Goal: Task Accomplishment & Management: Use online tool/utility

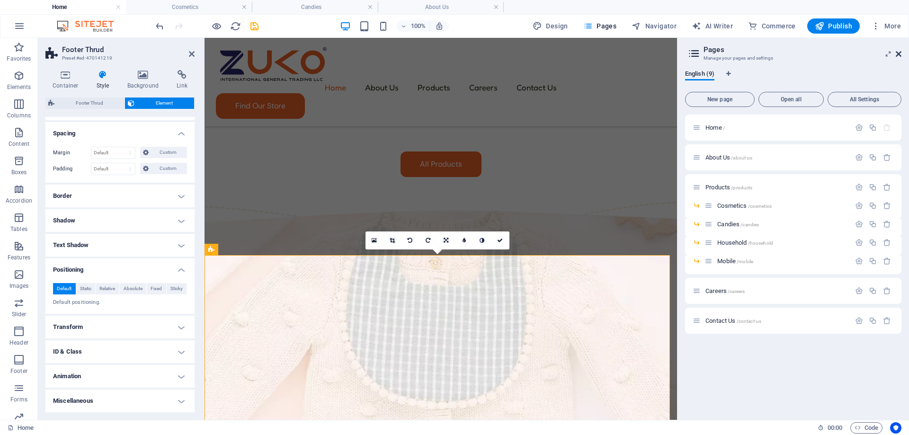
click at [896, 54] on icon at bounding box center [899, 54] width 6 height 8
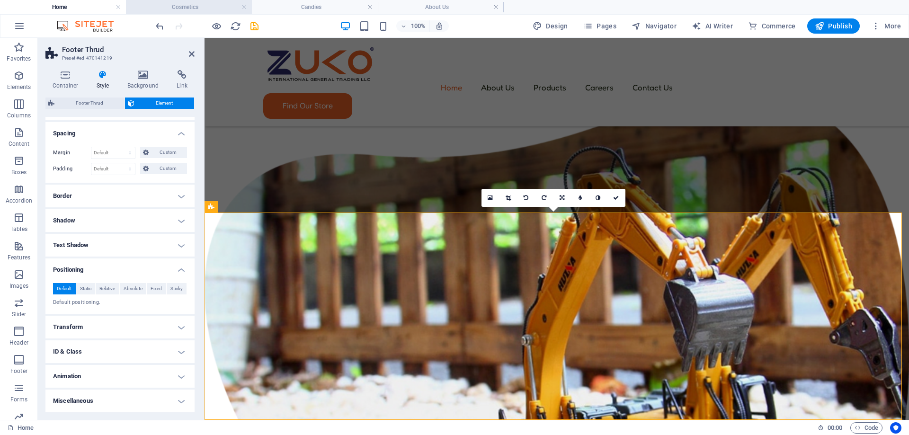
click at [179, 1] on li "Cosmetics" at bounding box center [189, 7] width 126 height 14
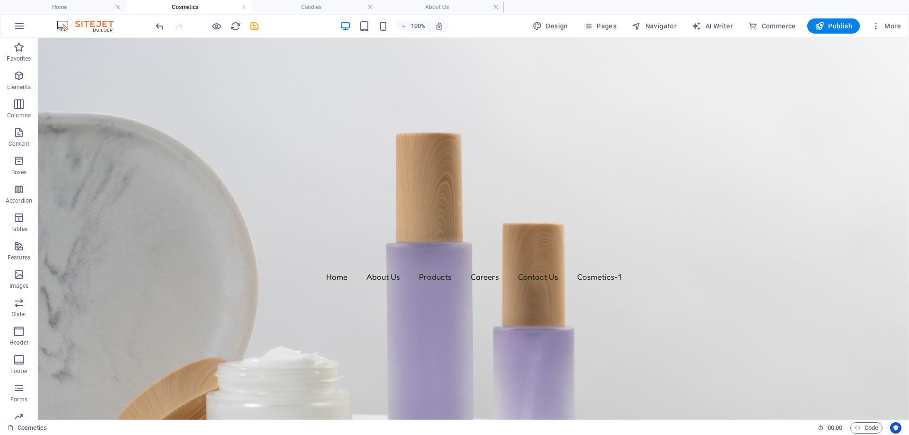
click at [181, 6] on h4 "Cosmetics" at bounding box center [189, 7] width 126 height 10
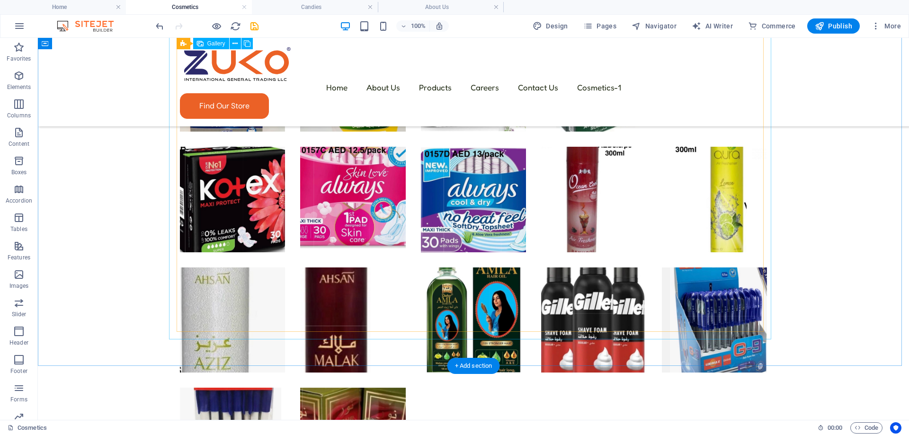
scroll to position [3978, 0]
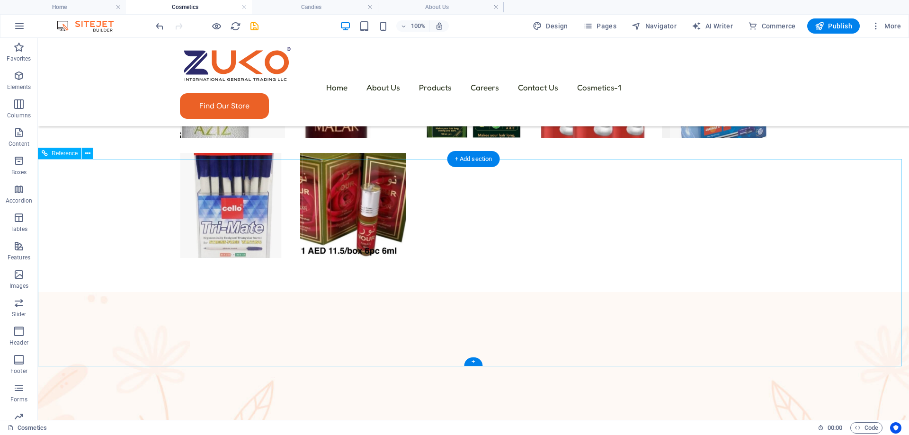
click at [172, 363] on figure at bounding box center [473, 422] width 871 height 261
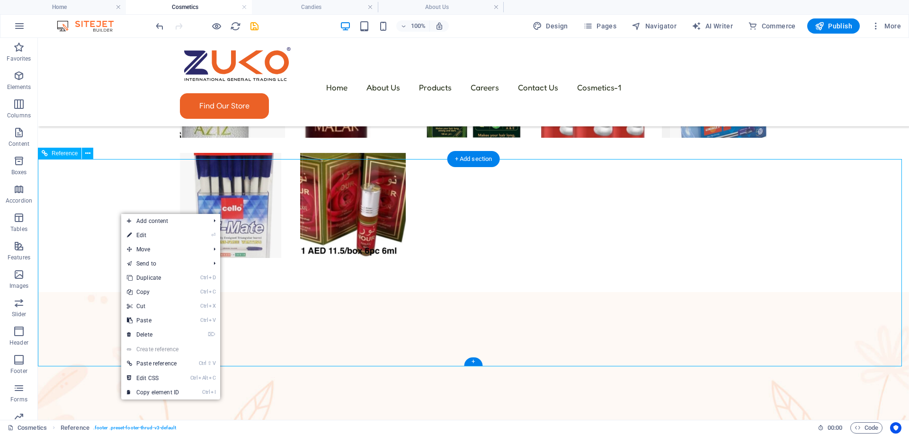
click at [108, 394] on figure at bounding box center [473, 422] width 871 height 261
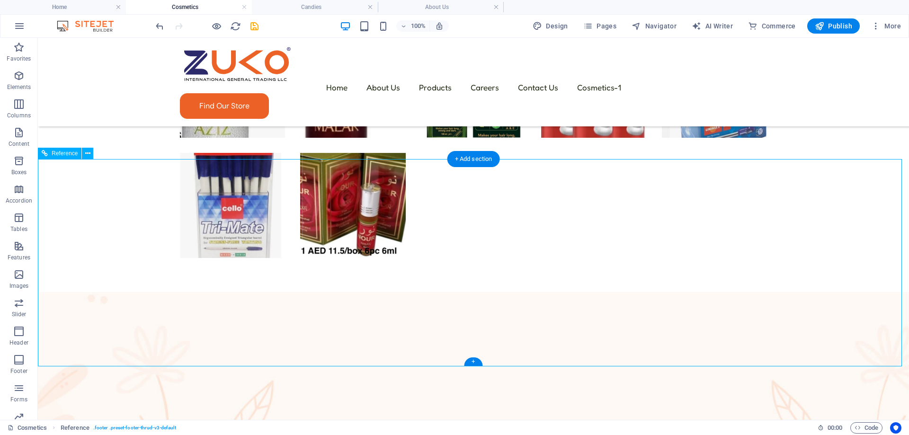
click at [108, 394] on figure at bounding box center [473, 422] width 871 height 261
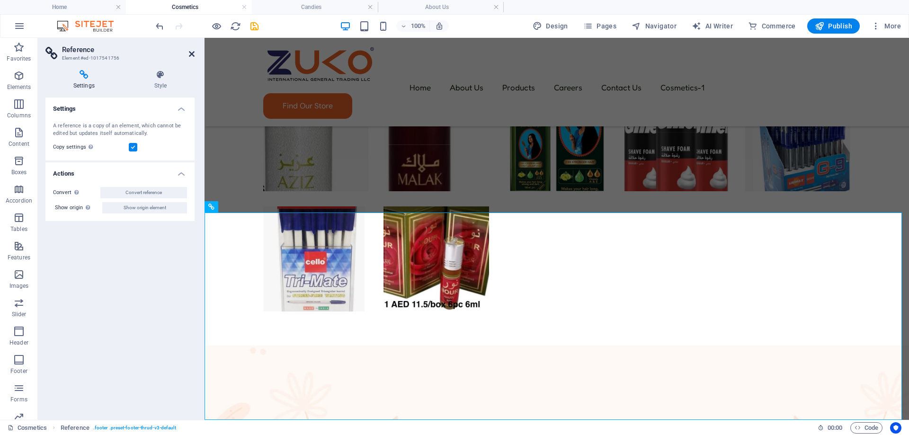
drag, startPoint x: 190, startPoint y: 54, endPoint x: 153, endPoint y: 40, distance: 39.9
click at [190, 54] on icon at bounding box center [192, 54] width 6 height 8
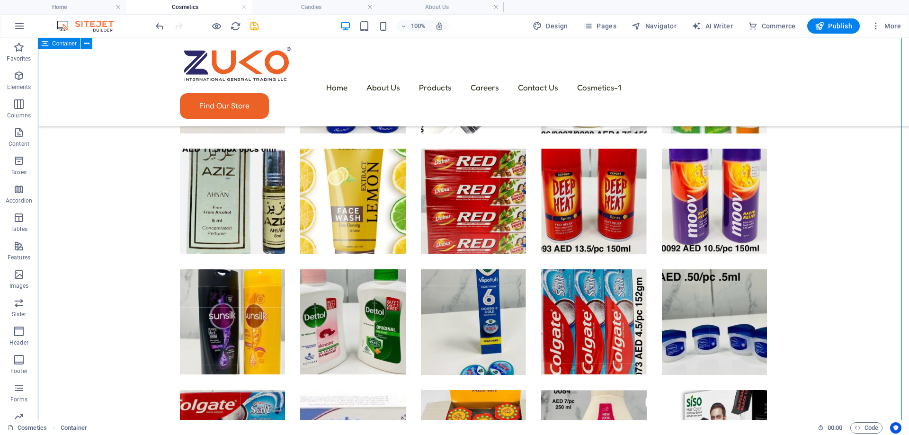
scroll to position [1225, 0]
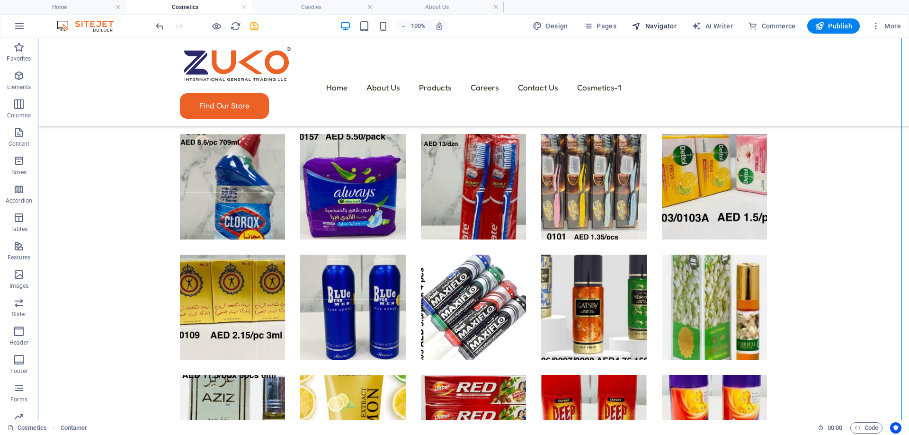
click at [665, 31] on button "Navigator" at bounding box center [654, 25] width 53 height 15
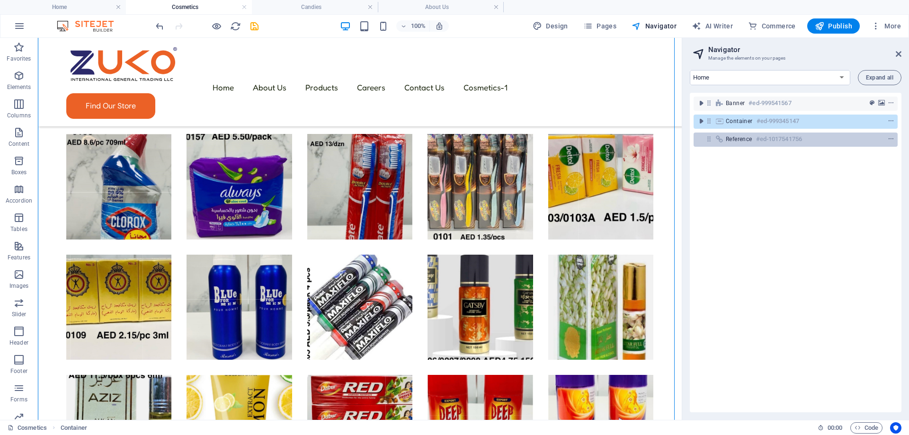
click at [738, 135] on div "Reference #ed-1017541756" at bounding box center [788, 139] width 125 height 11
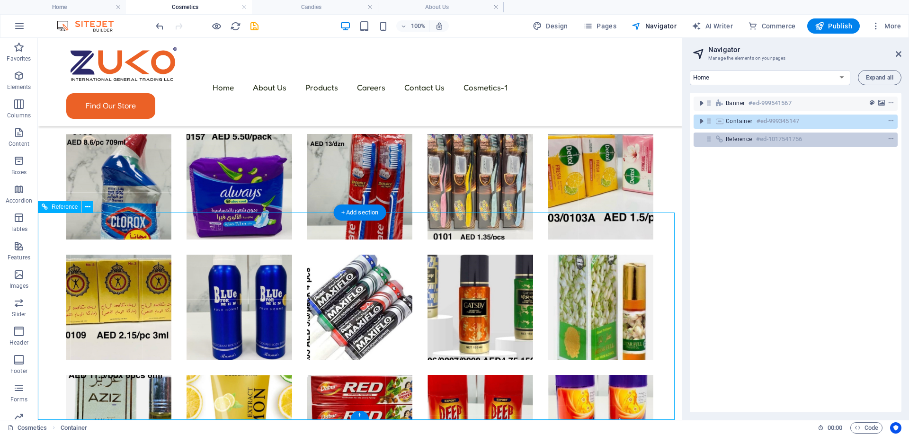
scroll to position [3925, 0]
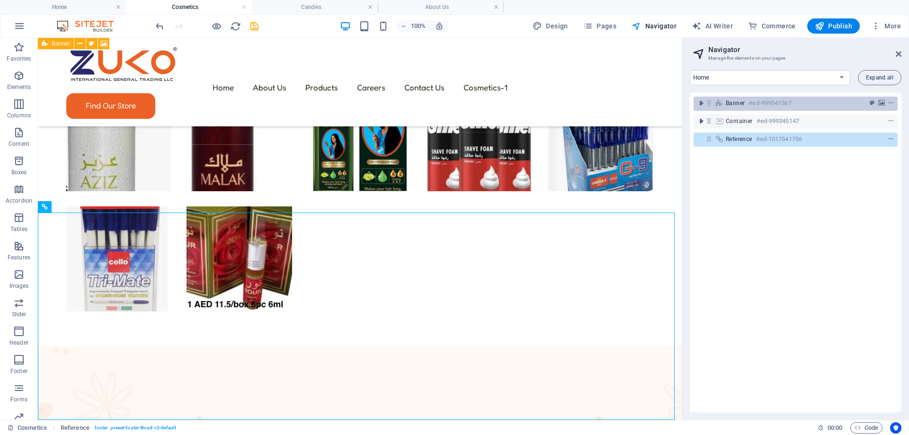
click at [715, 101] on icon at bounding box center [720, 103] width 10 height 8
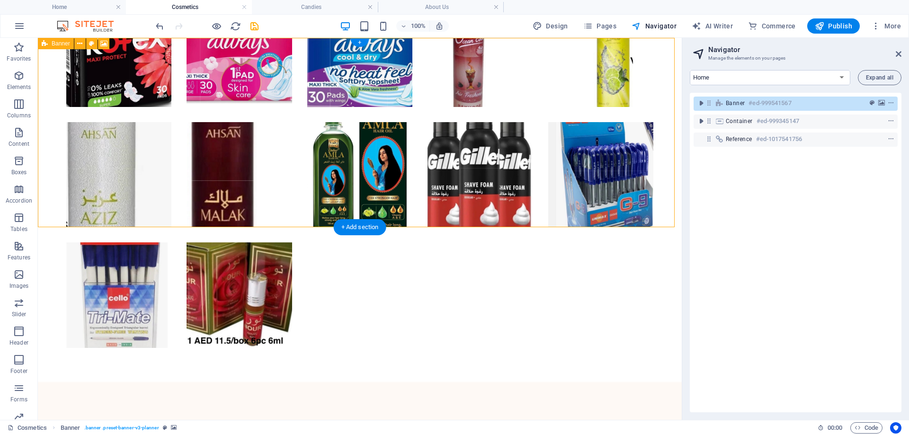
scroll to position [0, 0]
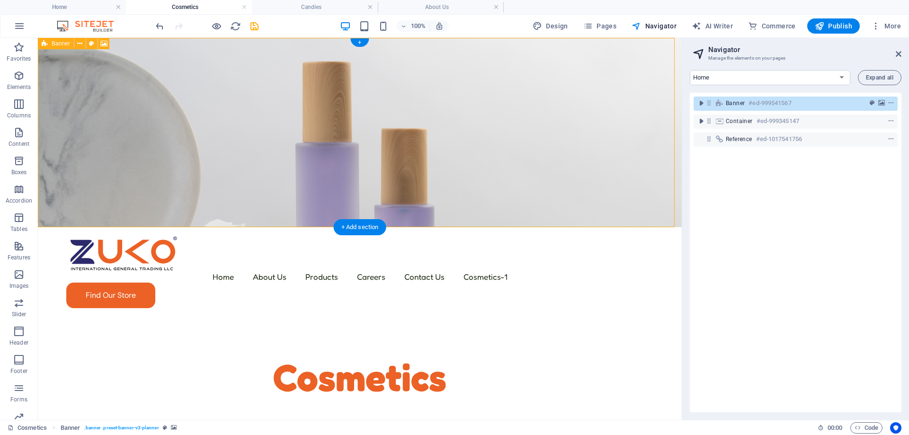
click at [736, 107] on div "Banner #ed-999541567" at bounding box center [788, 103] width 125 height 11
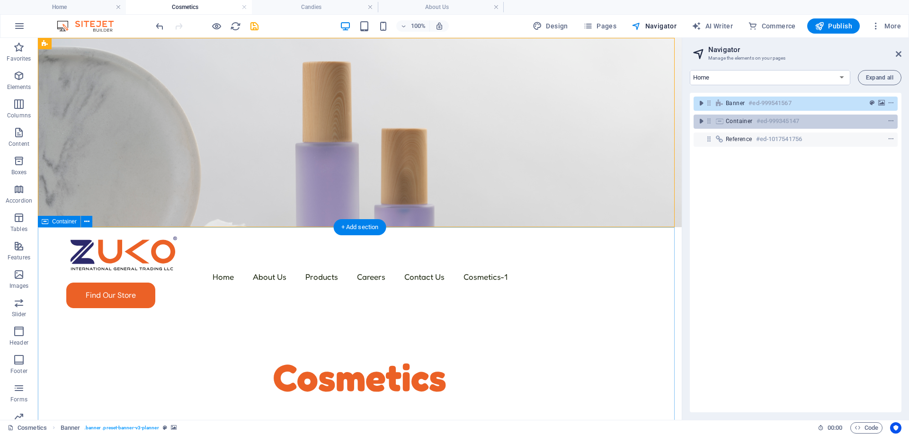
click at [732, 121] on span "Container" at bounding box center [739, 121] width 27 height 8
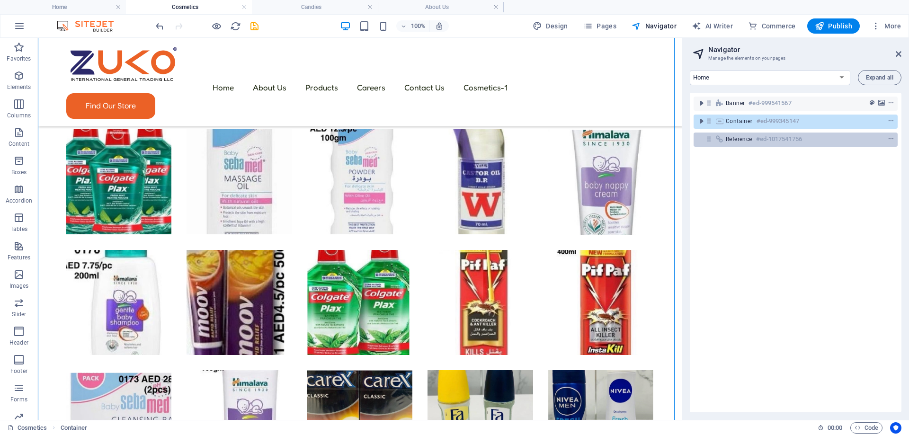
click at [732, 137] on span "Reference" at bounding box center [739, 139] width 27 height 8
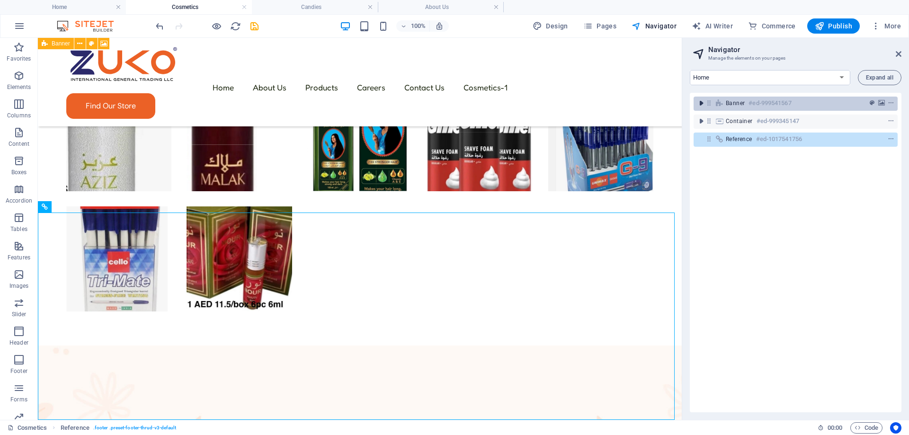
click at [702, 106] on icon "toggle-expand" at bounding box center [701, 103] width 9 height 9
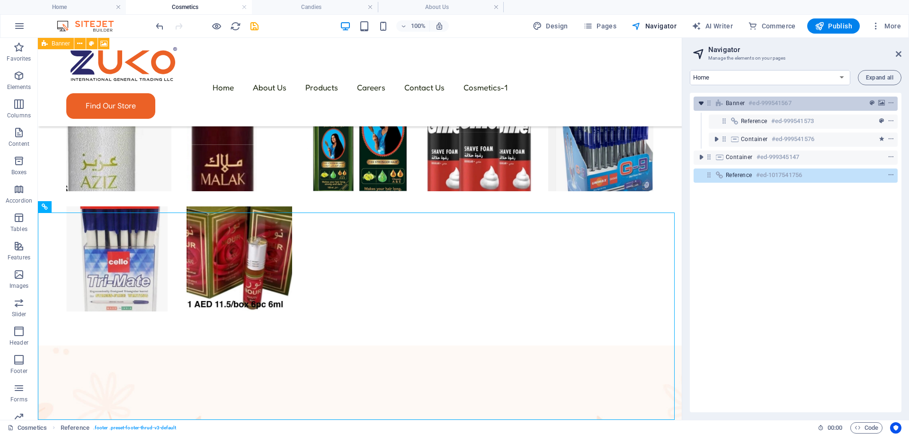
click at [702, 106] on icon "toggle-expand" at bounding box center [701, 103] width 9 height 9
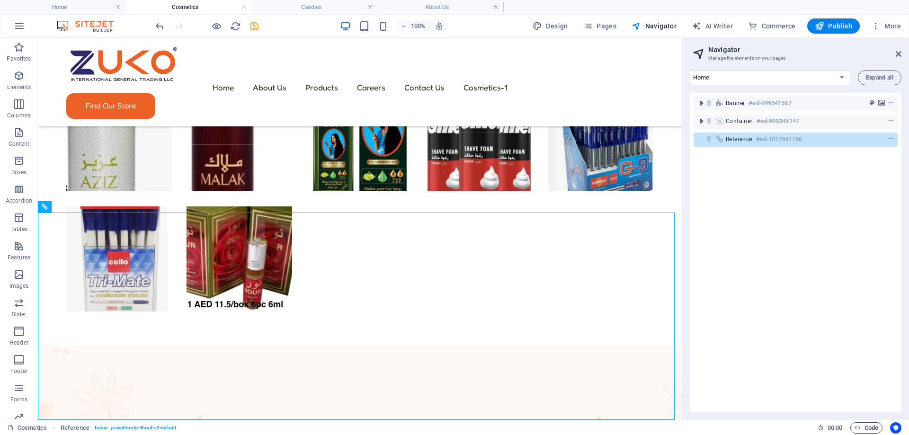
click at [851, 425] on button "Code" at bounding box center [867, 427] width 32 height 11
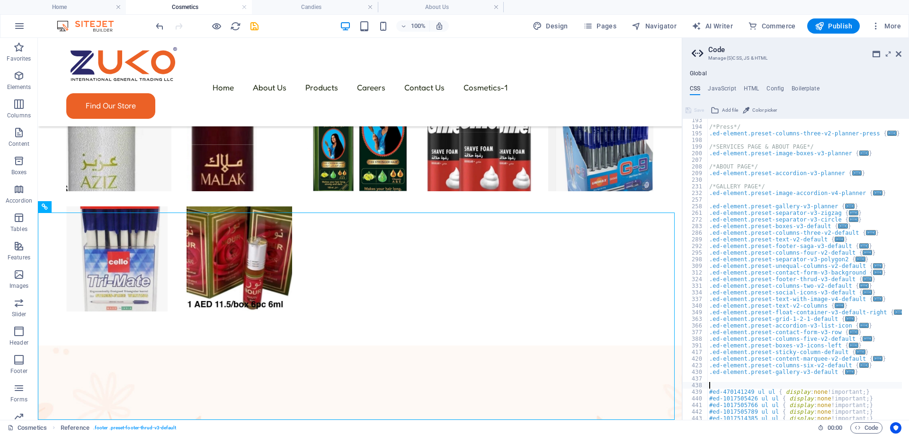
scroll to position [227, 0]
click at [899, 54] on icon at bounding box center [899, 54] width 6 height 8
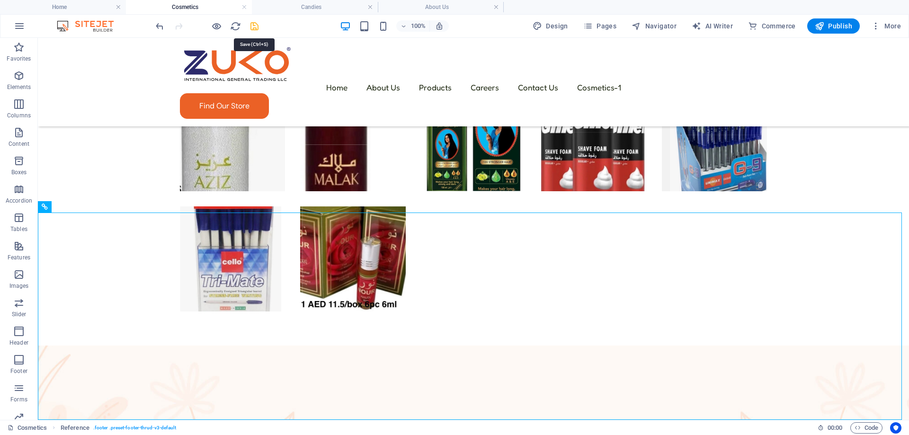
click at [252, 26] on icon "save" at bounding box center [254, 26] width 11 height 11
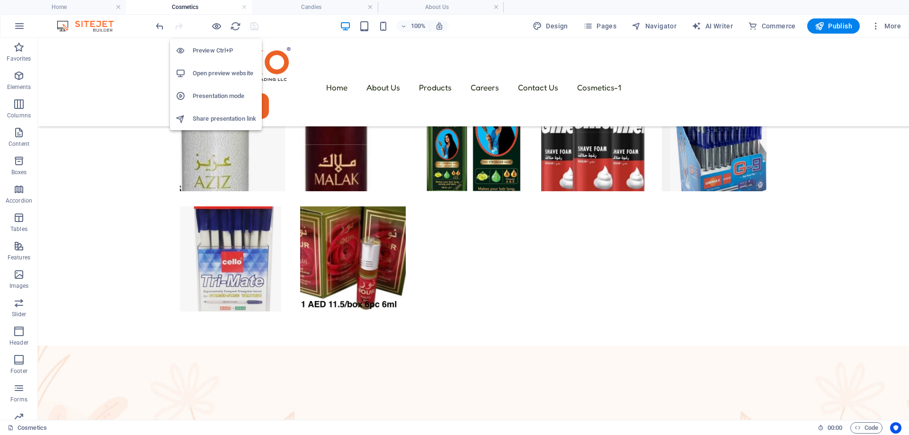
click at [222, 48] on h6 "Preview Ctrl+P" at bounding box center [224, 50] width 63 height 11
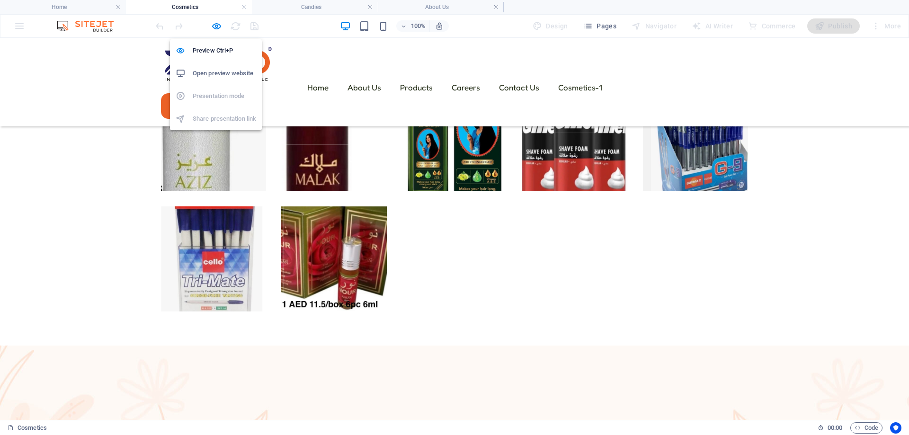
click at [230, 67] on li "Open preview website" at bounding box center [216, 73] width 92 height 23
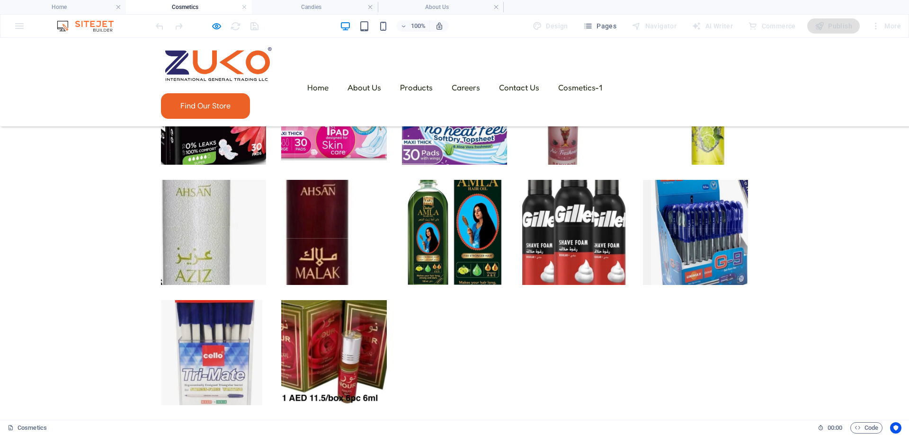
scroll to position [3830, 0]
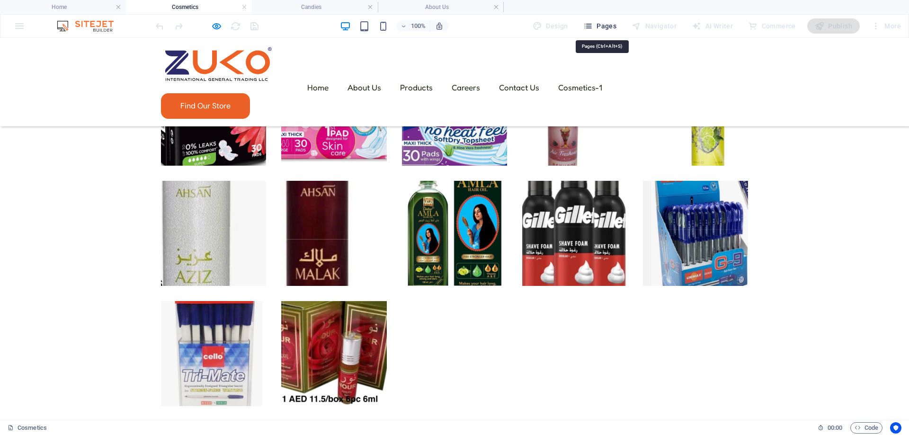
click at [599, 29] on span "Pages" at bounding box center [599, 25] width 33 height 9
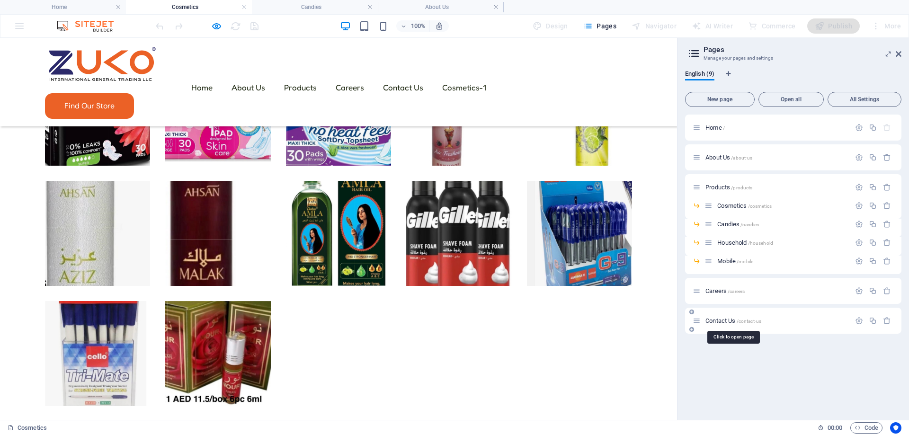
click at [726, 318] on span "Contact Us /contact-us" at bounding box center [734, 320] width 56 height 7
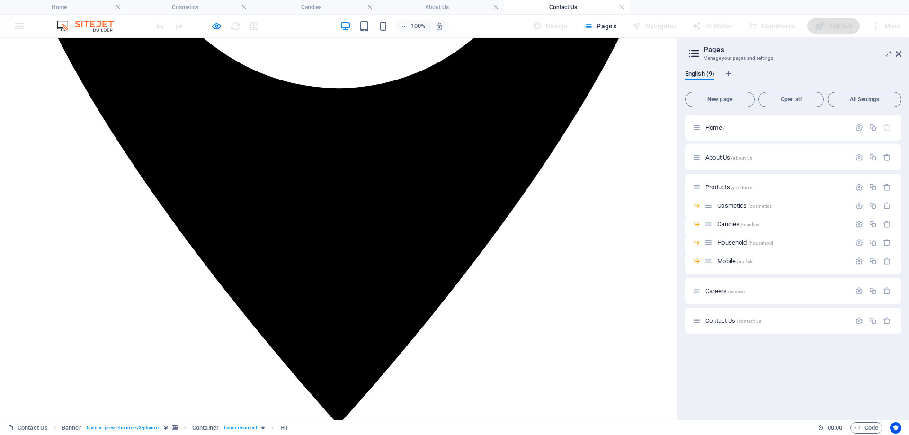
scroll to position [1072, 0]
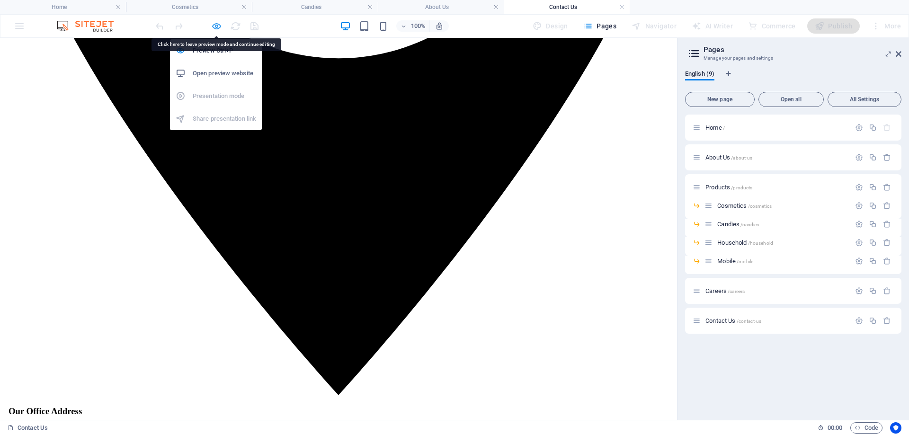
click at [215, 21] on icon "button" at bounding box center [216, 26] width 11 height 11
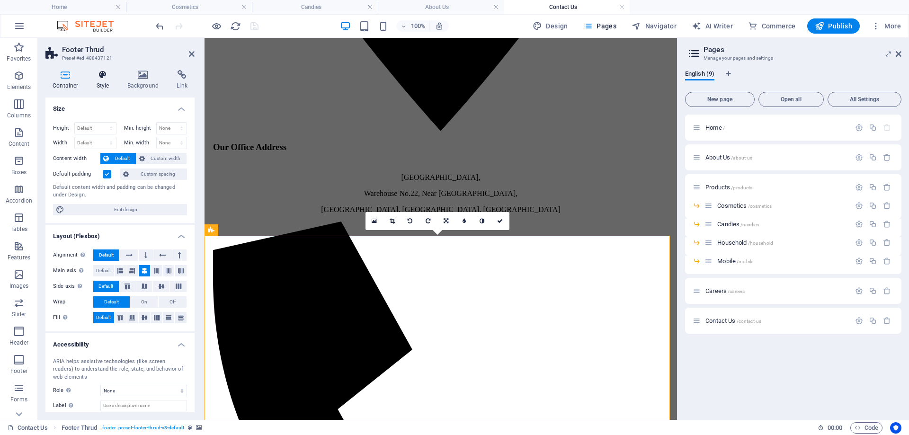
click at [103, 76] on icon at bounding box center [103, 74] width 27 height 9
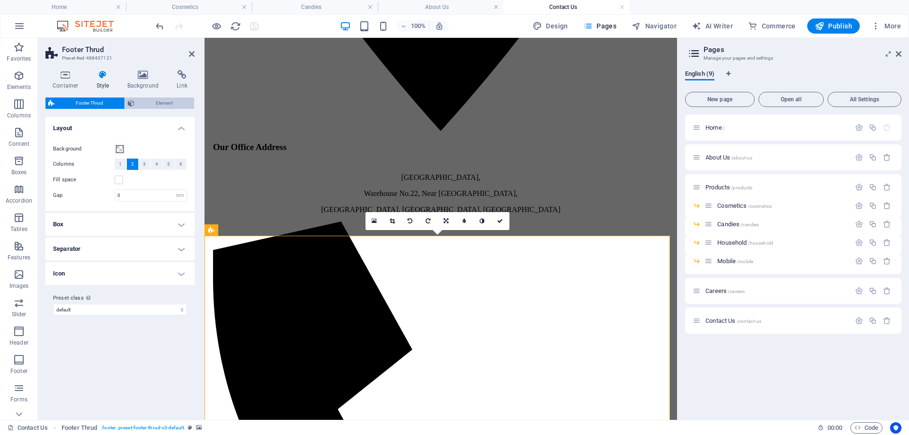
click at [138, 108] on span "Element" at bounding box center [164, 103] width 54 height 11
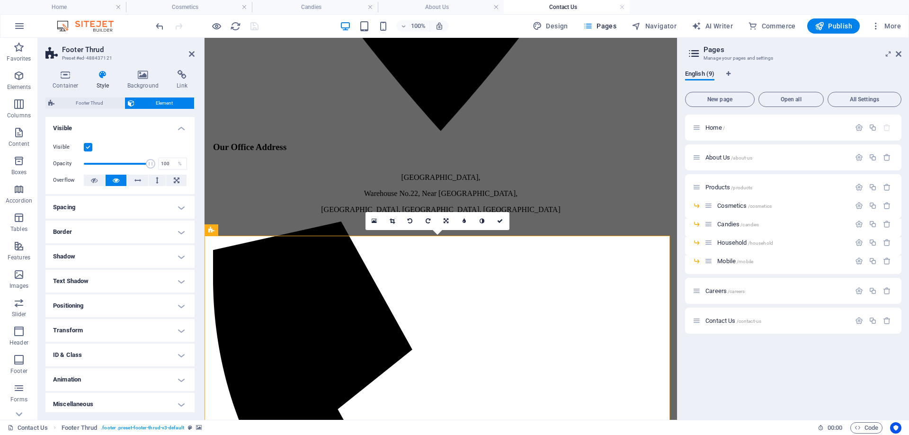
scroll to position [3, 0]
click at [119, 353] on h4 "ID & Class" at bounding box center [119, 352] width 149 height 23
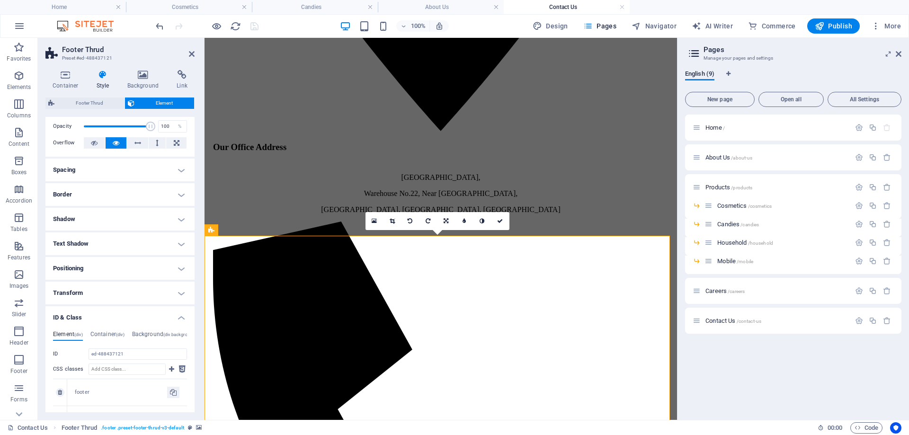
scroll to position [51, 0]
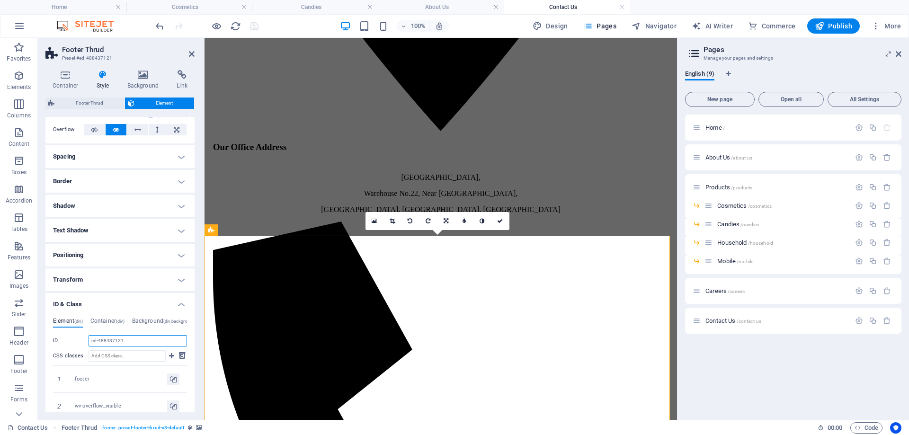
click at [136, 344] on input "ed-488437121" at bounding box center [138, 340] width 99 height 11
click at [857, 425] on icon "button" at bounding box center [858, 428] width 6 height 6
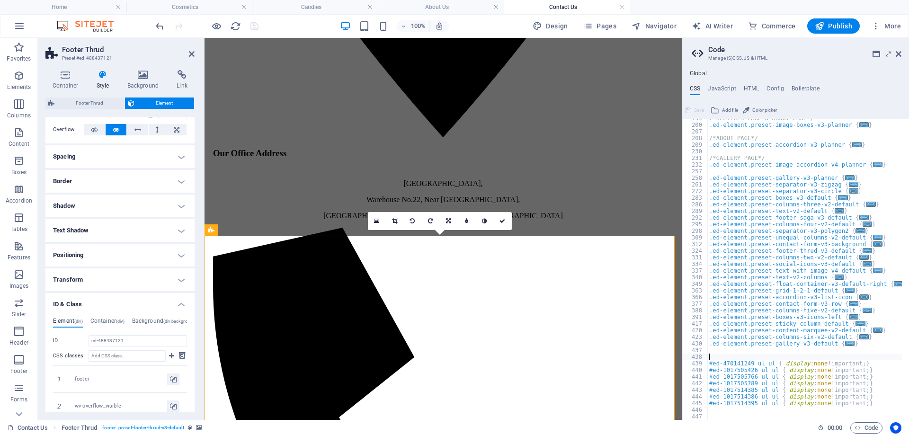
scroll to position [256, 0]
click at [715, 409] on div "/*SERVICES PAGE & ABOUT PAGE*/ .ed-element.preset-image-boxes-v3-planner { ... …" at bounding box center [805, 272] width 195 height 314
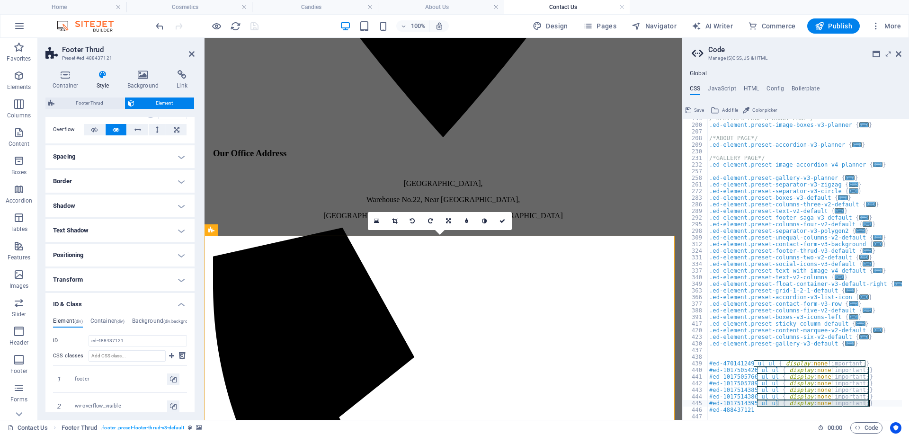
drag, startPoint x: 758, startPoint y: 405, endPoint x: 870, endPoint y: 403, distance: 112.3
click at [870, 403] on div "/*SERVICES PAGE & ABOUT PAGE*/ .ed-element.preset-image-boxes-v3-planner { ... …" at bounding box center [805, 272] width 195 height 314
click at [759, 411] on div "/*SERVICES PAGE & ABOUT PAGE*/ .ed-element.preset-image-boxes-v3-planner { ... …" at bounding box center [805, 272] width 195 height 314
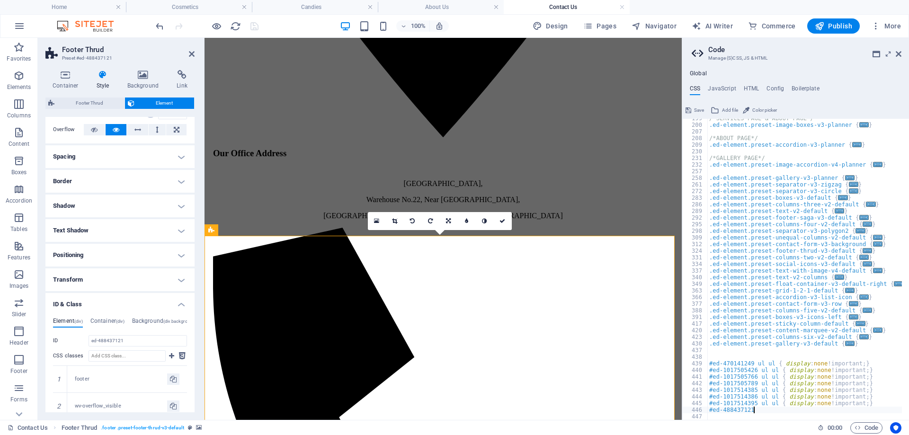
scroll to position [0, 3]
click at [753, 411] on div "/*SERVICES PAGE & ABOUT PAGE*/ .ed-element.preset-image-boxes-v3-planner { ... …" at bounding box center [805, 272] width 195 height 314
type textarea "#ed-488437121 ul ul { display: none !important; }"
click at [598, 24] on span "Pages" at bounding box center [599, 25] width 33 height 9
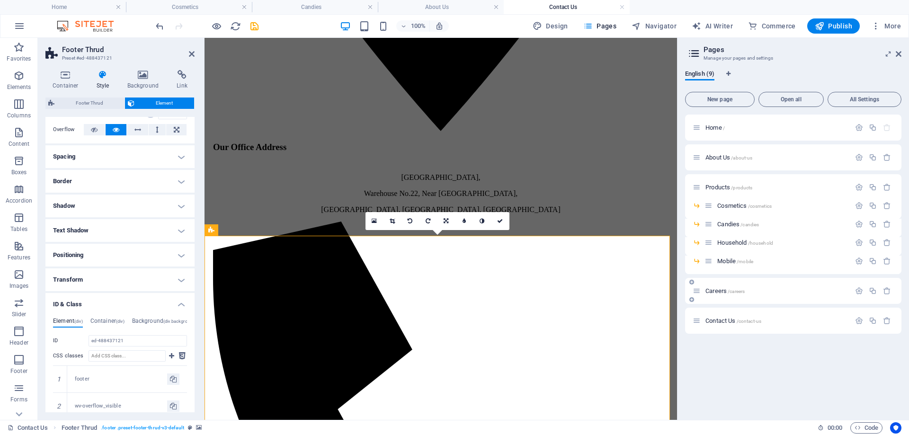
click at [715, 291] on span "Careers /careers" at bounding box center [725, 290] width 39 height 7
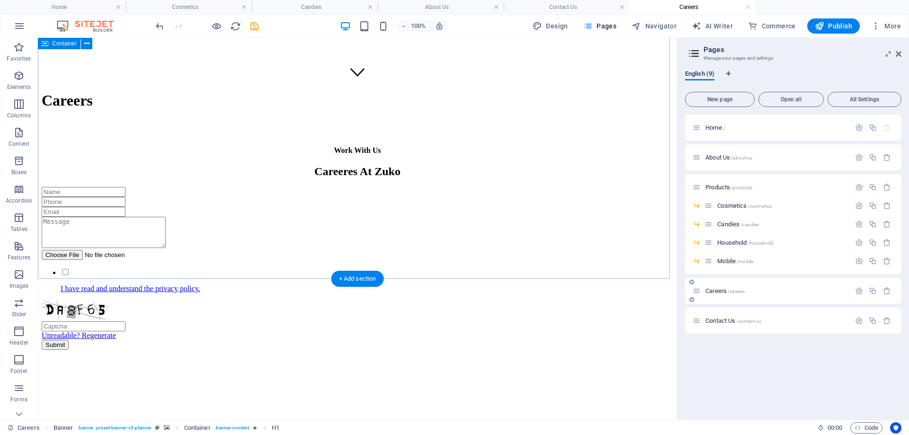
scroll to position [398, 0]
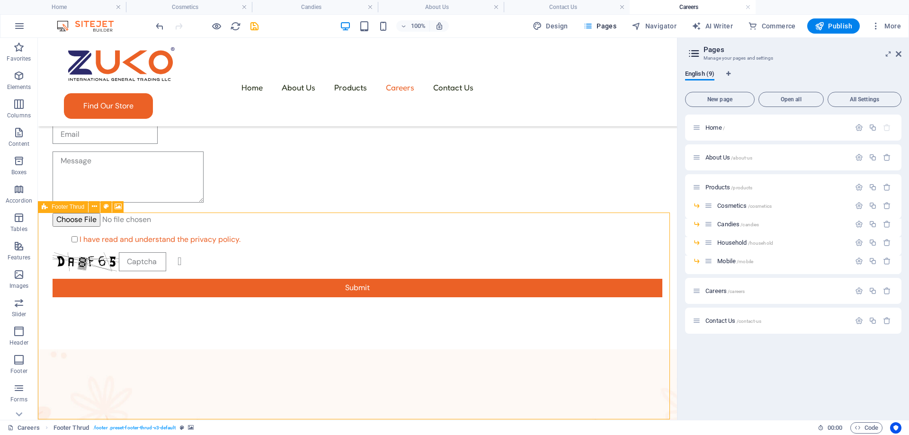
click at [46, 207] on icon at bounding box center [45, 206] width 6 height 11
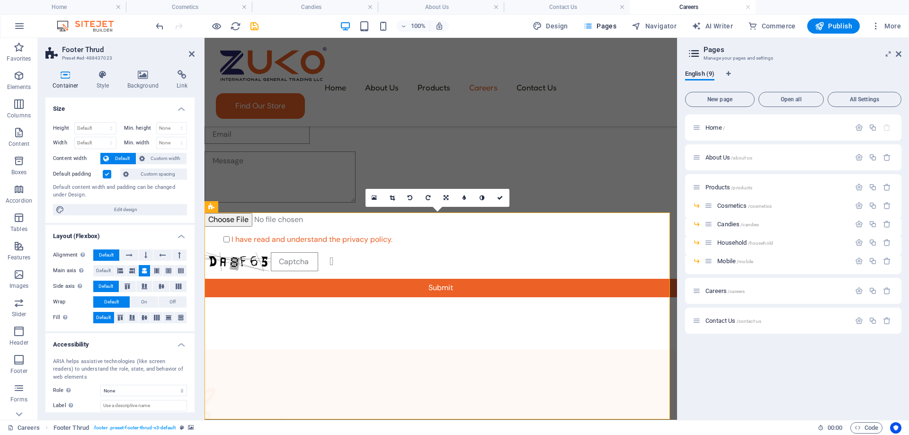
scroll to position [52, 0]
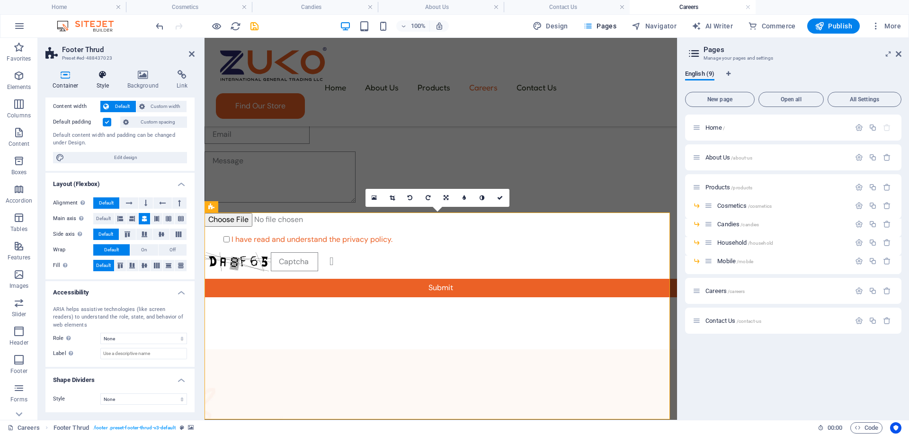
click at [106, 88] on h4 "Style" at bounding box center [105, 80] width 31 height 20
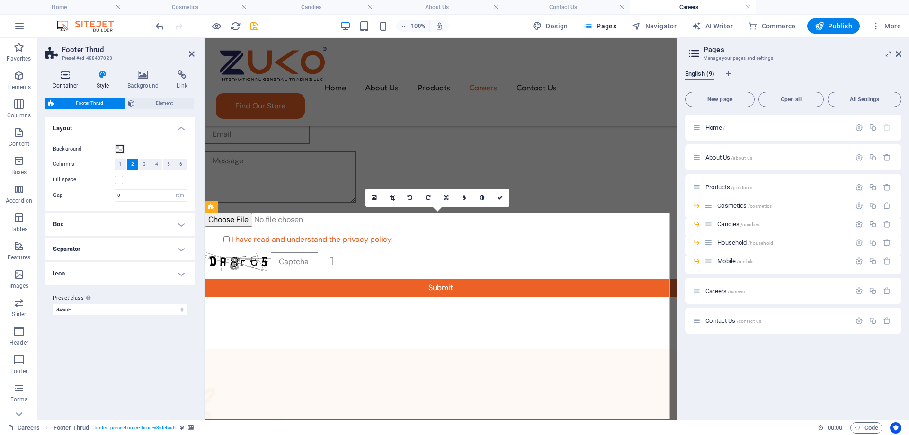
click at [71, 85] on h4 "Container" at bounding box center [67, 80] width 44 height 20
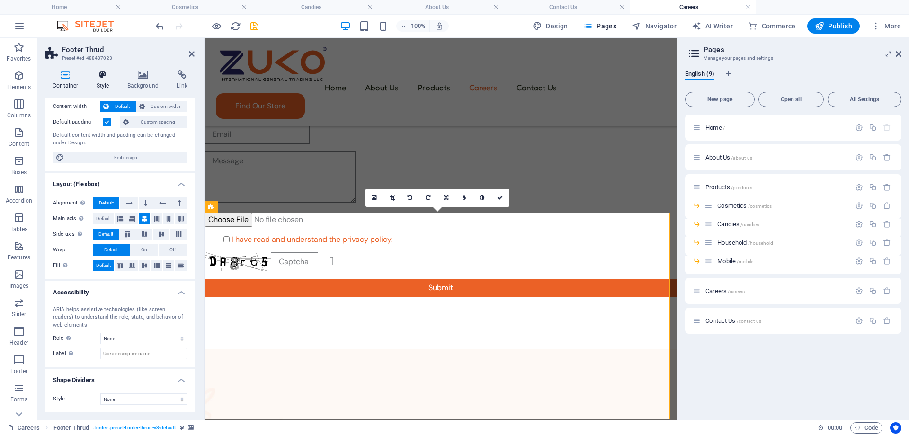
click at [99, 78] on icon at bounding box center [103, 74] width 27 height 9
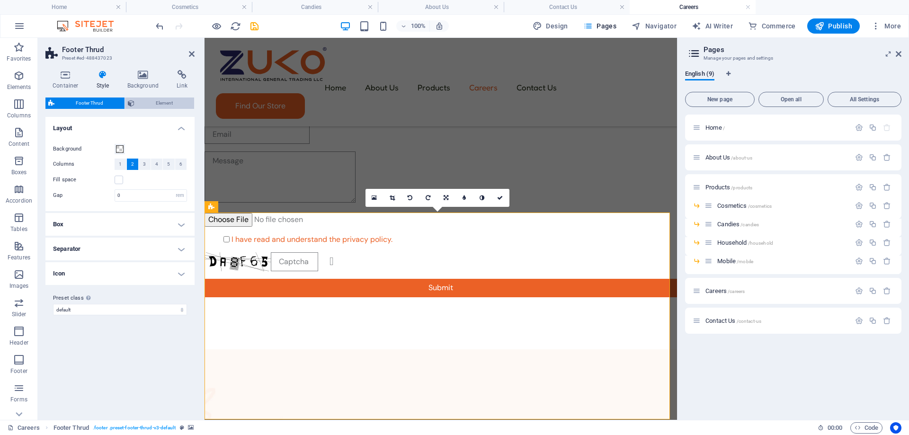
click at [146, 107] on span "Element" at bounding box center [164, 103] width 54 height 11
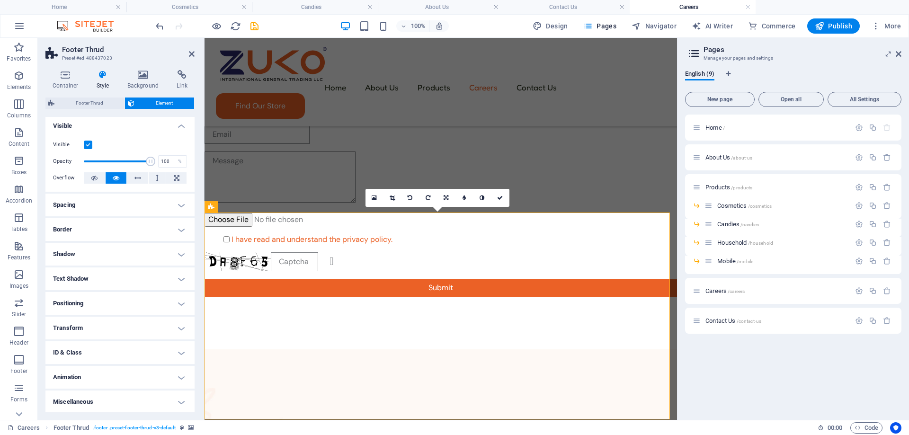
scroll to position [3, 0]
click at [104, 357] on h4 "ID & Class" at bounding box center [119, 352] width 149 height 23
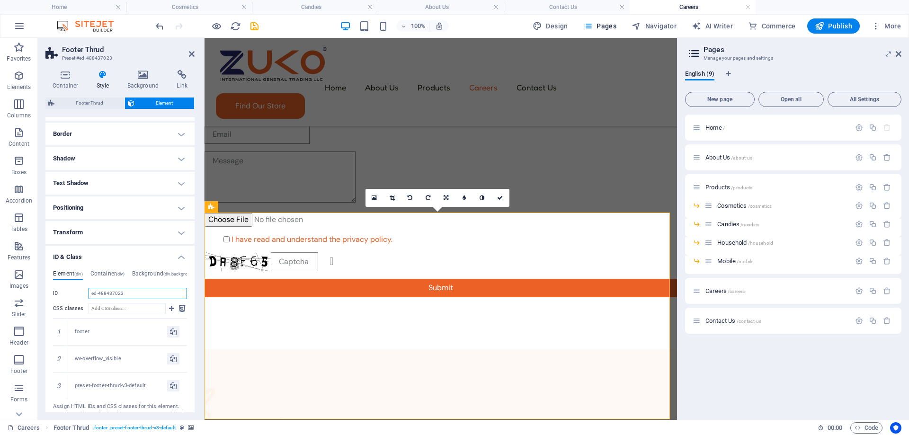
click at [125, 294] on input "ed-488437023" at bounding box center [138, 293] width 99 height 11
click at [862, 424] on span "Code" at bounding box center [867, 427] width 24 height 11
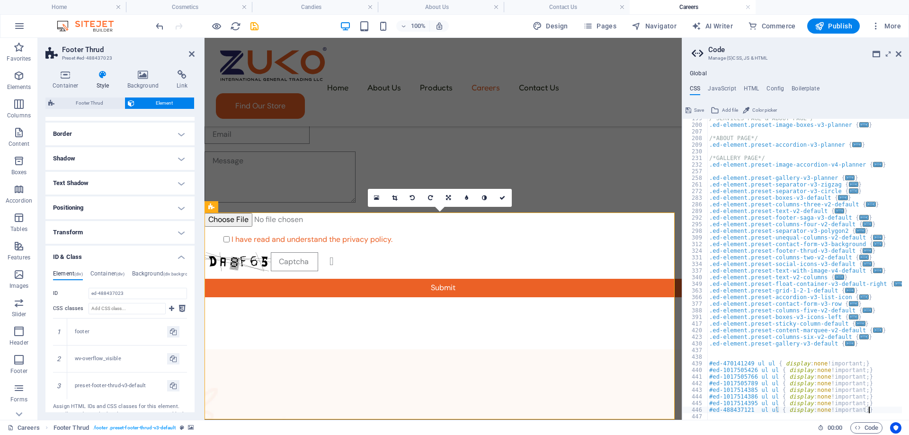
click at [881, 408] on div "/*SERVICES PAGE & ABOUT PAGE*/ .ed-element.preset-image-boxes-v3-planner { ... …" at bounding box center [805, 272] width 195 height 314
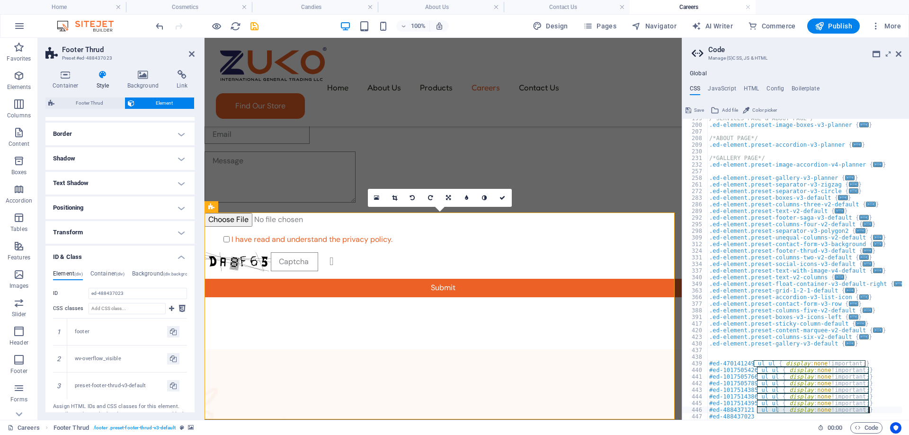
drag, startPoint x: 758, startPoint y: 412, endPoint x: 869, endPoint y: 410, distance: 110.8
click at [869, 410] on div "/*SERVICES PAGE & ABOUT PAGE*/ .ed-element.preset-image-boxes-v3-planner { ... …" at bounding box center [805, 272] width 195 height 314
click at [759, 416] on div "/*SERVICES PAGE & ABOUT PAGE*/ .ed-element.preset-image-boxes-v3-planner { ... …" at bounding box center [805, 272] width 195 height 314
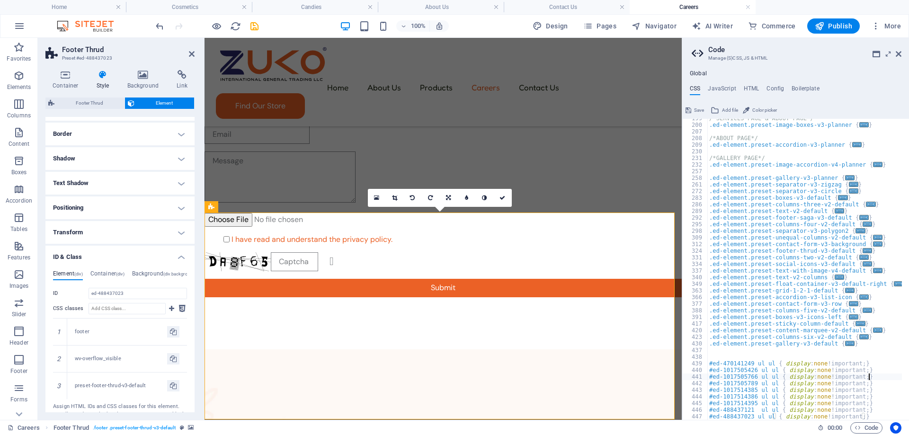
click at [886, 380] on div "/*SERVICES PAGE & ABOUT PAGE*/ .ed-element.preset-image-boxes-v3-planner { ... …" at bounding box center [805, 272] width 195 height 314
type textarea "#ed-1017505766 ul ul { display: none !important; }"
click at [191, 57] on icon at bounding box center [192, 54] width 6 height 8
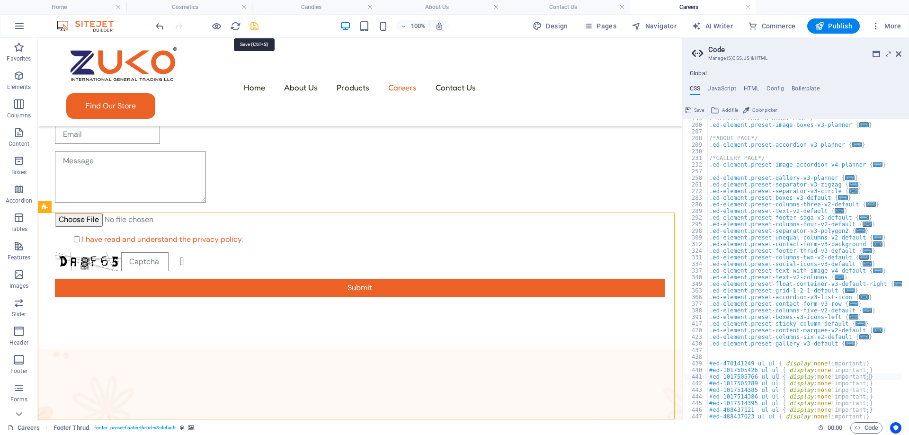
click at [253, 28] on icon "save" at bounding box center [254, 26] width 11 height 11
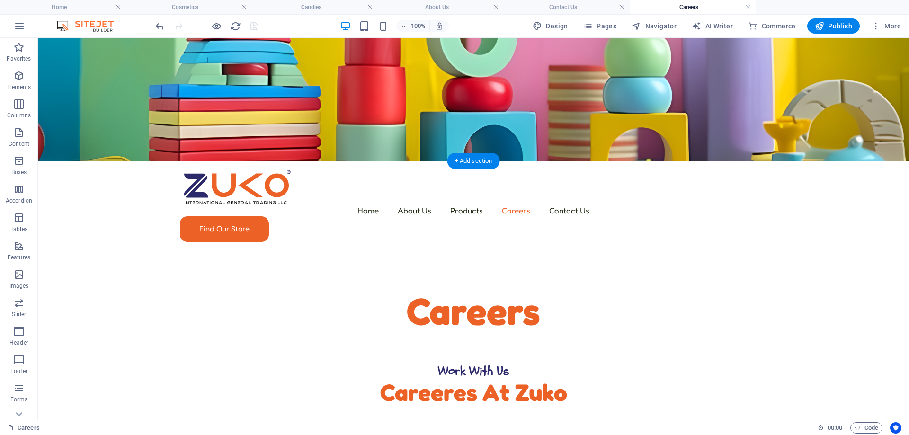
scroll to position [0, 0]
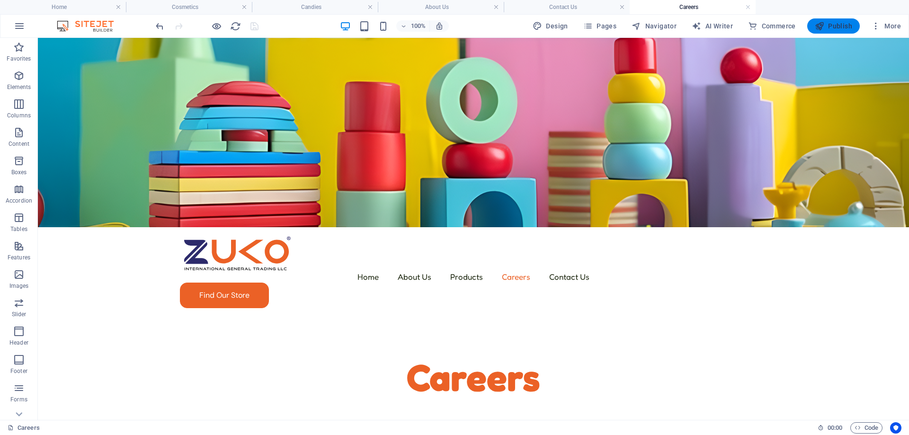
click at [817, 24] on icon "button" at bounding box center [819, 25] width 9 height 9
